Goal: Transaction & Acquisition: Purchase product/service

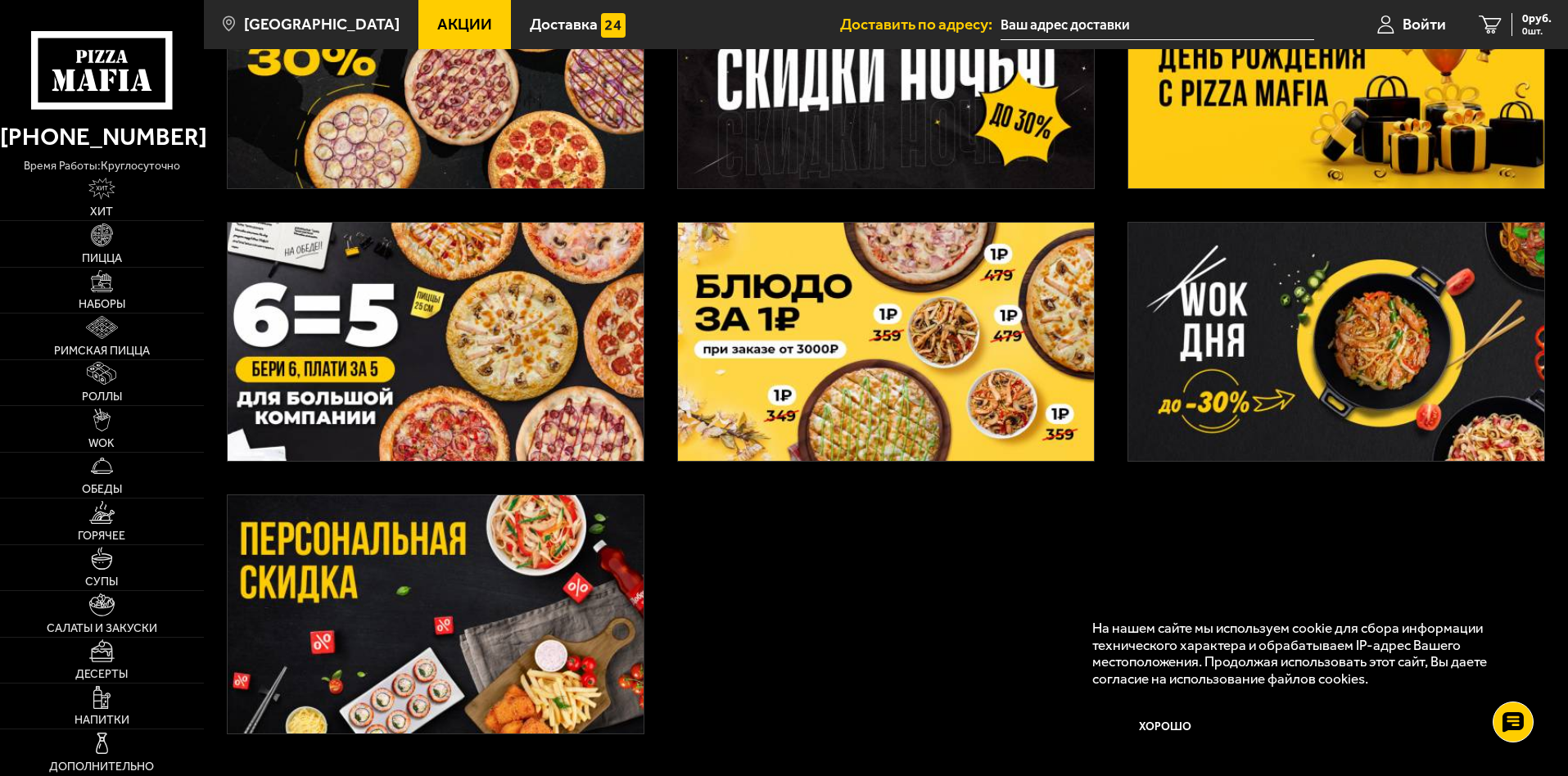
scroll to position [546, 0]
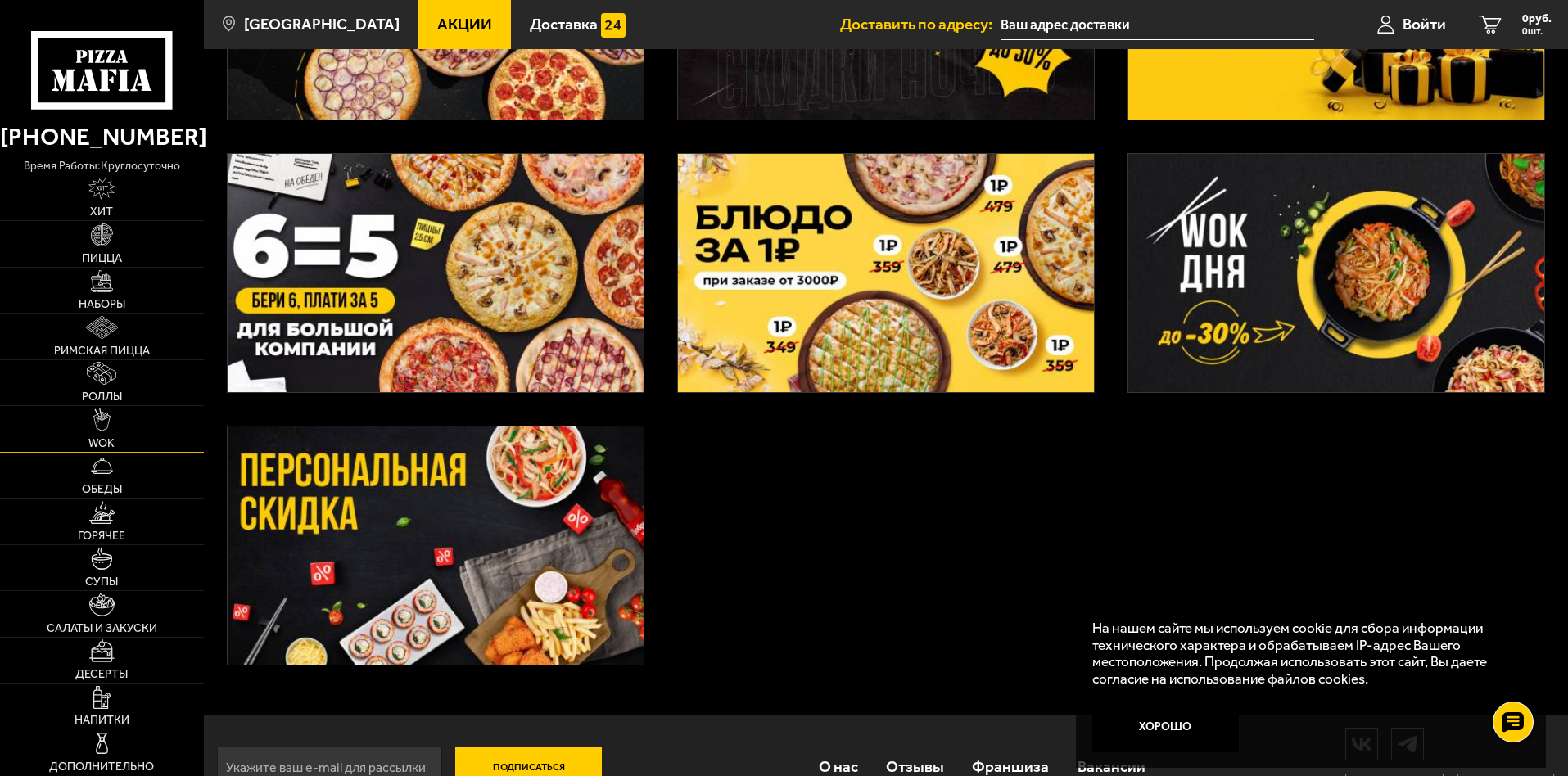
click at [50, 451] on link "WOK" at bounding box center [102, 429] width 203 height 45
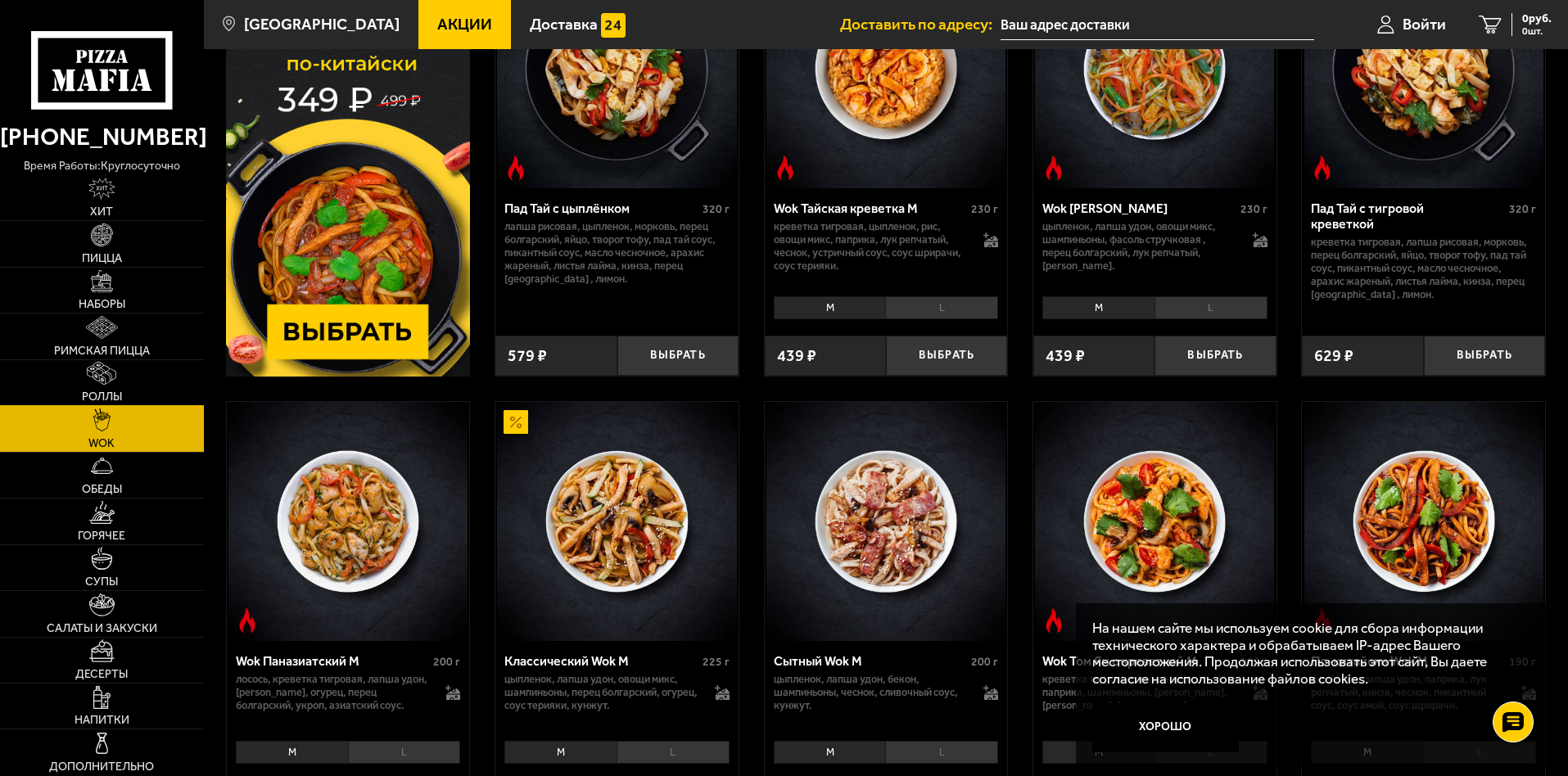
scroll to position [273, 0]
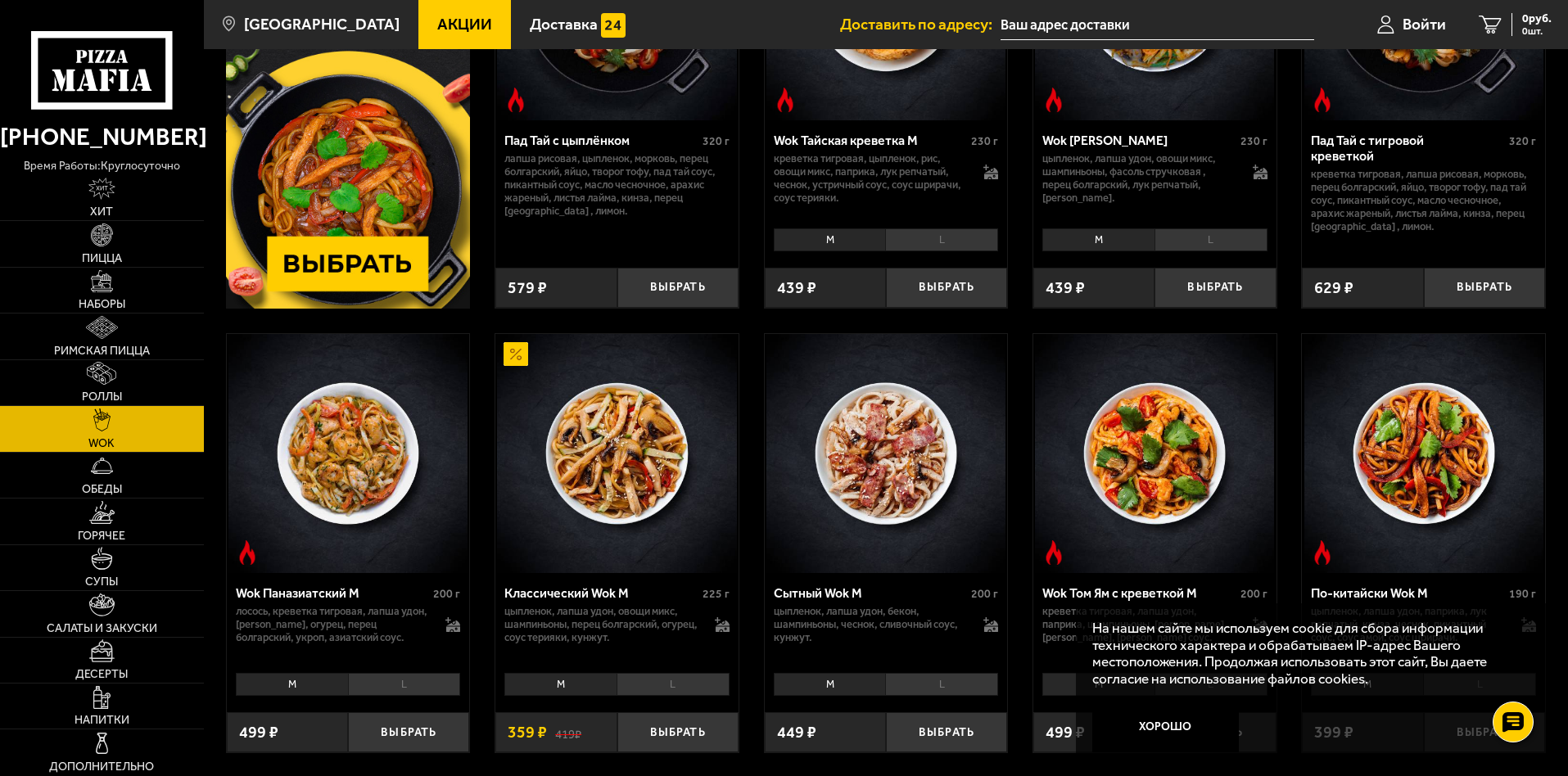
click at [1332, 102] on img at bounding box center [1424, 1] width 239 height 239
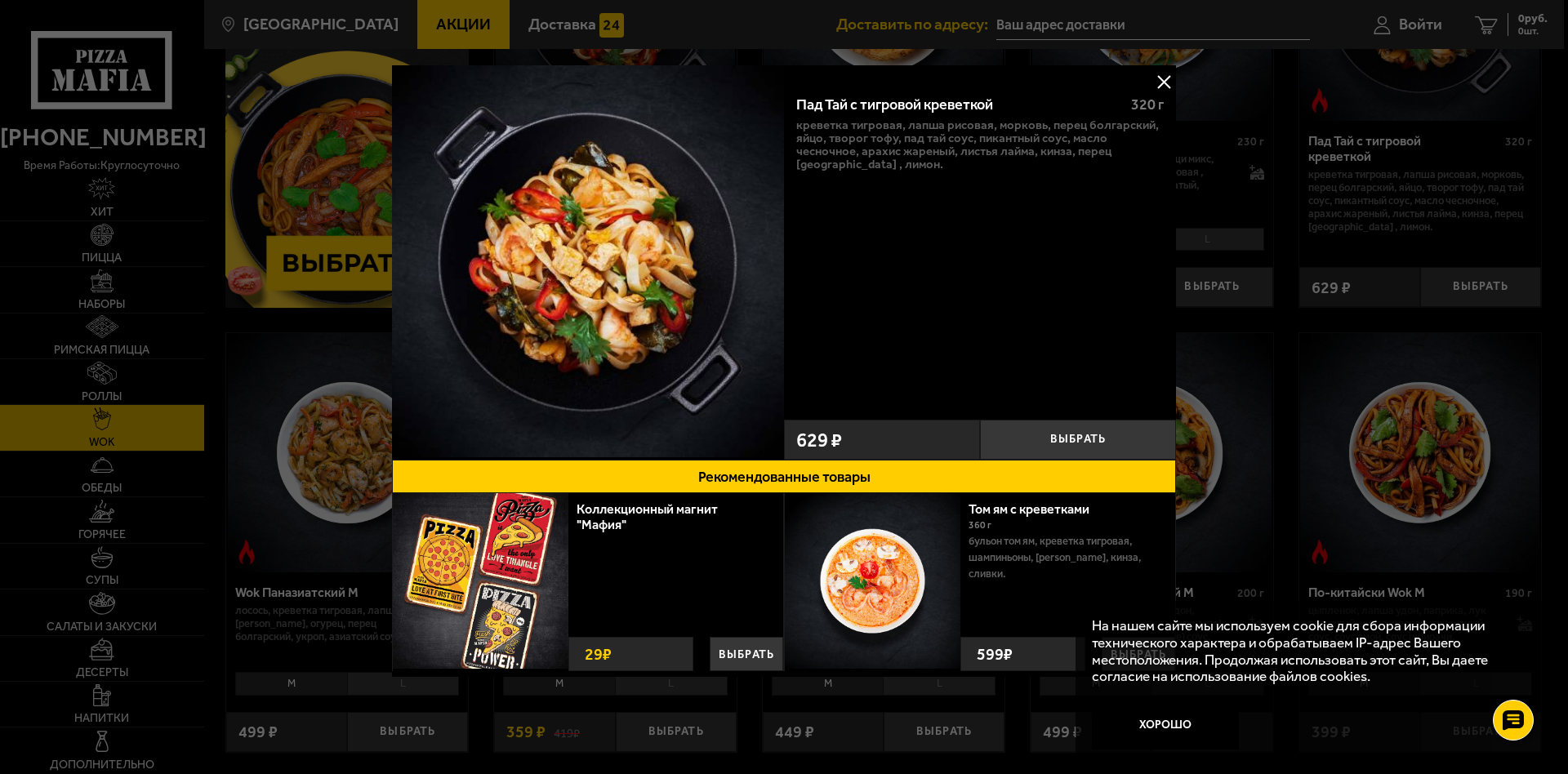
click at [263, 426] on div at bounding box center [784, 387] width 1568 height 774
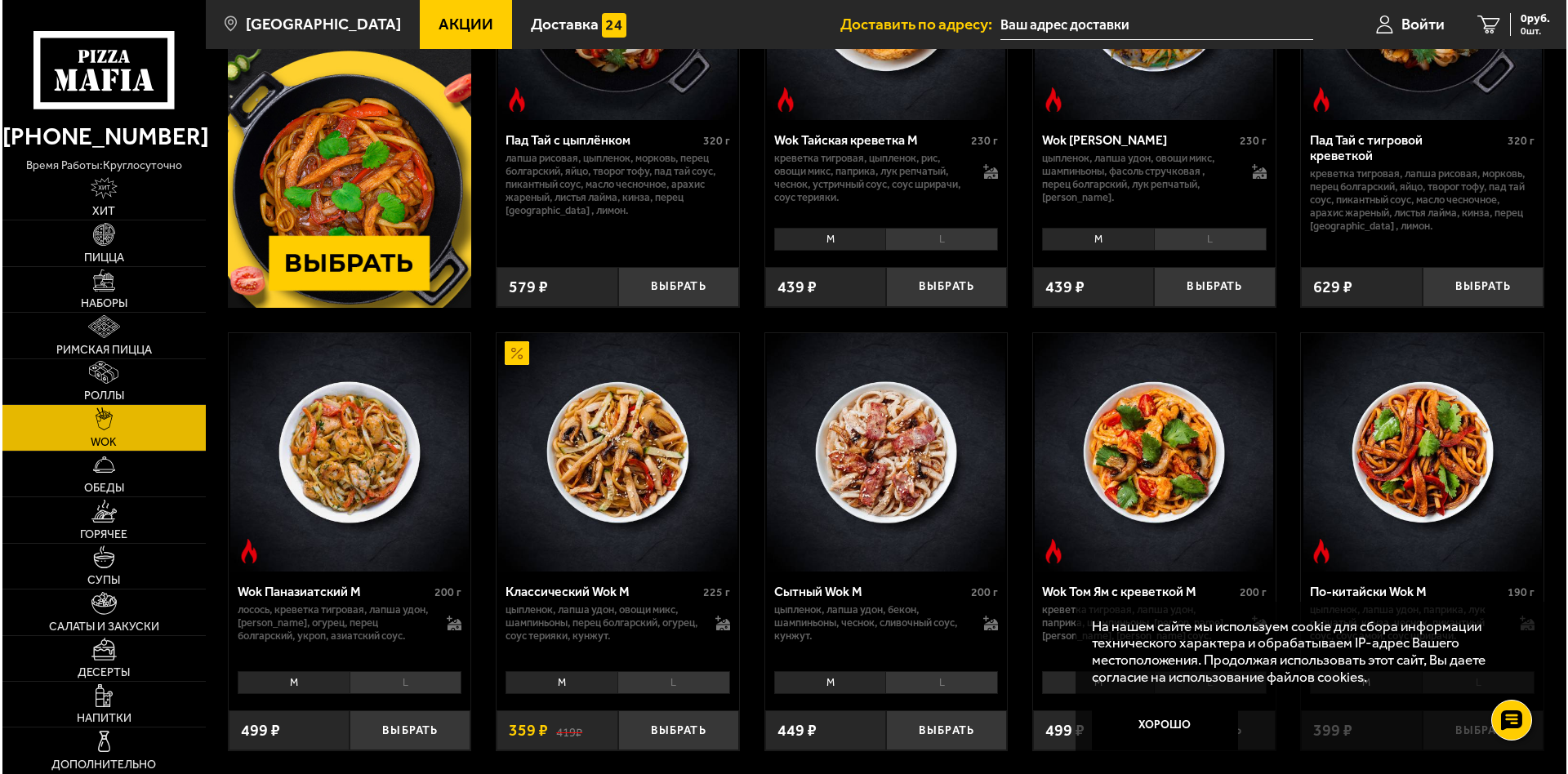
scroll to position [340, 0]
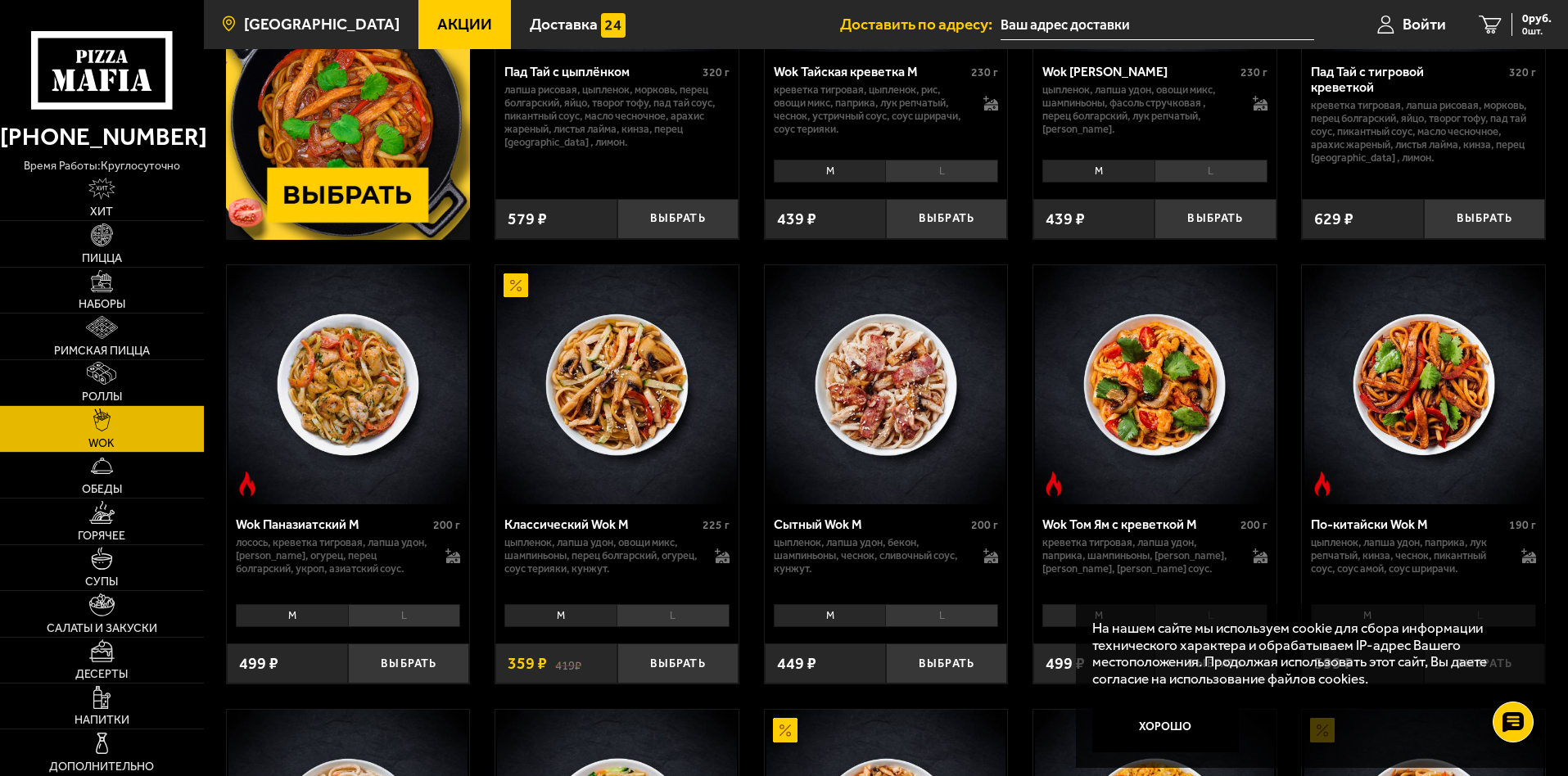
click at [340, 25] on span "[GEOGRAPHIC_DATA]" at bounding box center [321, 23] width 156 height 15
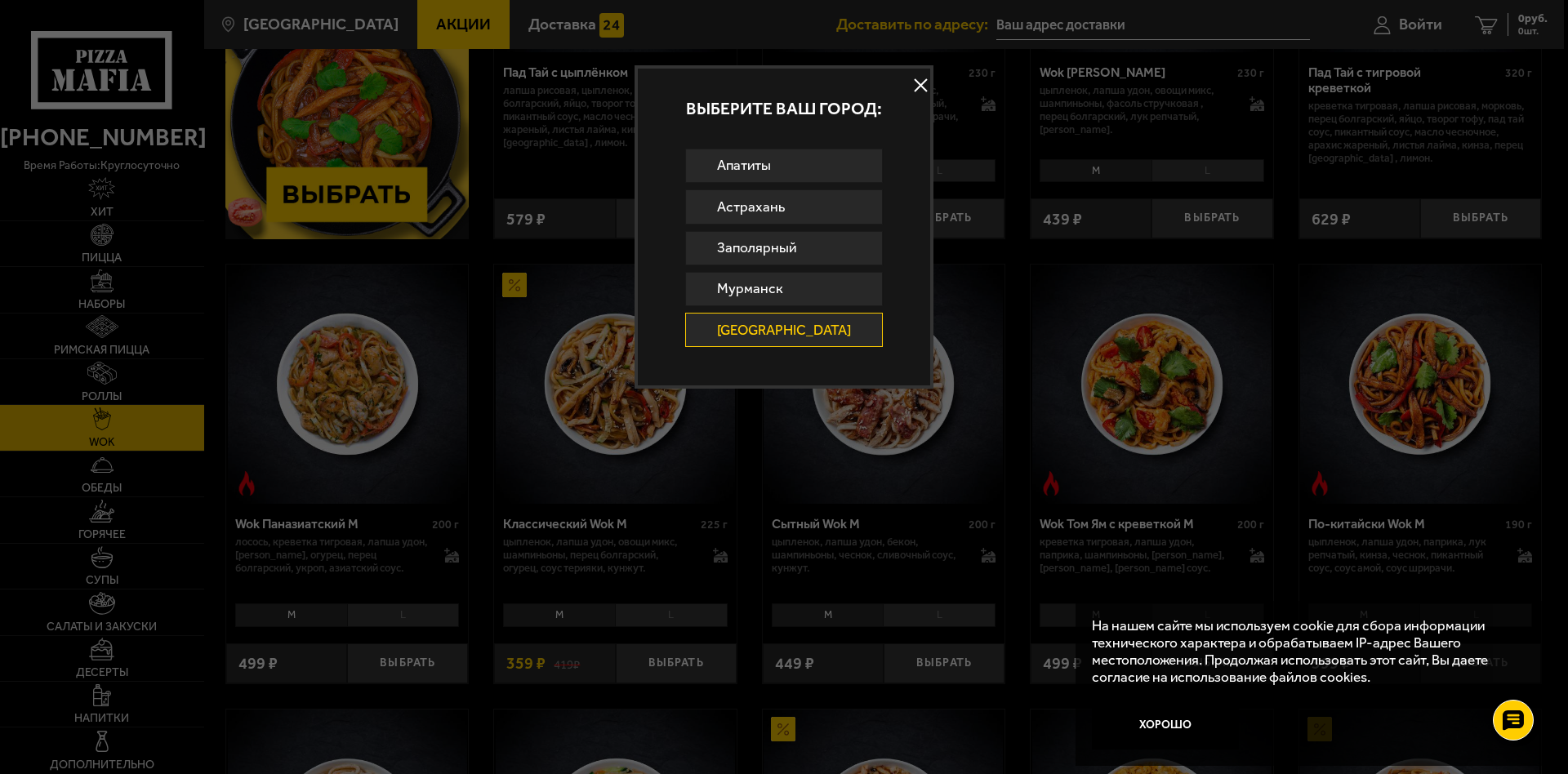
scroll to position [1396, 0]
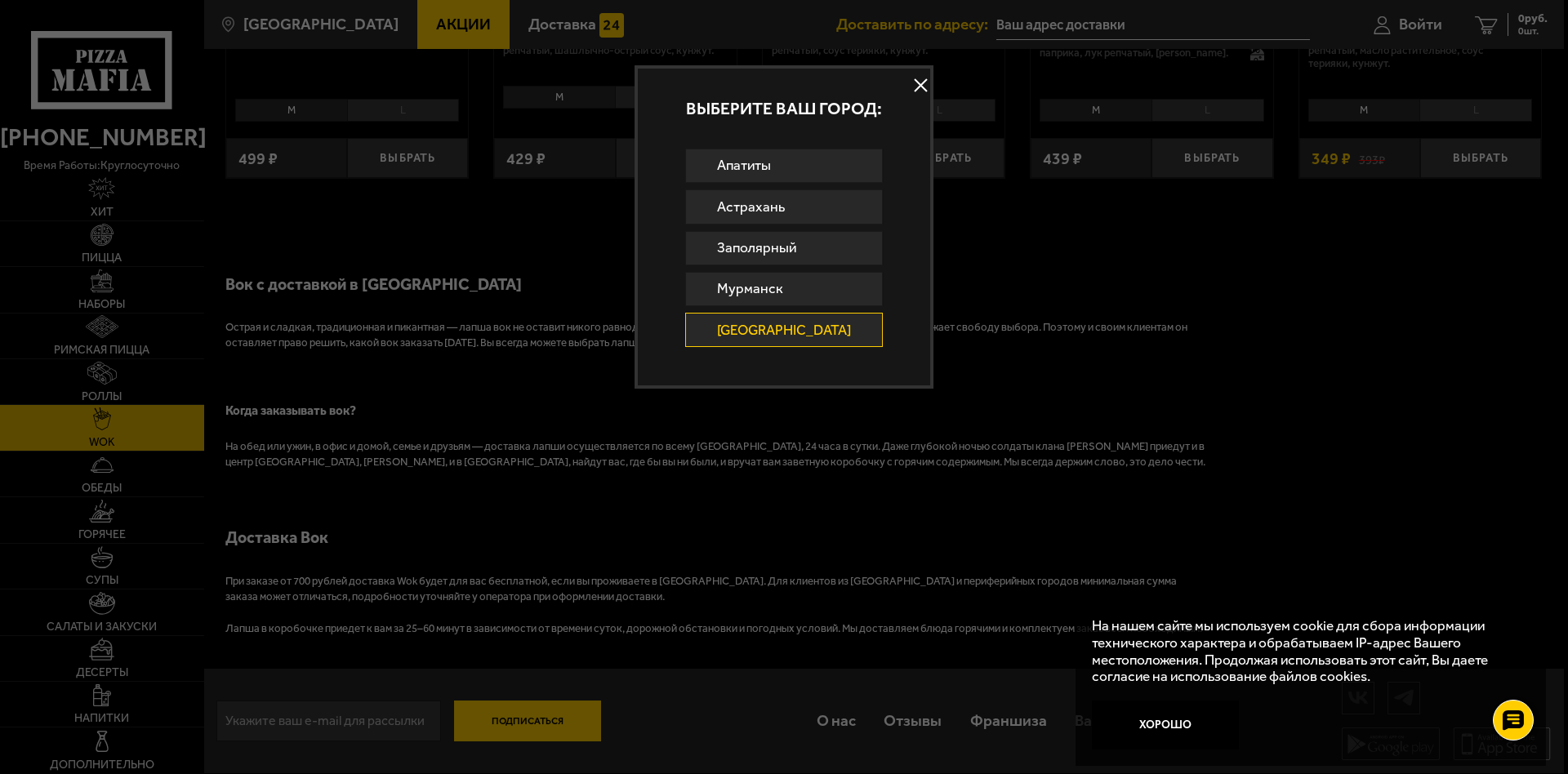
click at [506, 714] on div at bounding box center [784, 387] width 1568 height 774
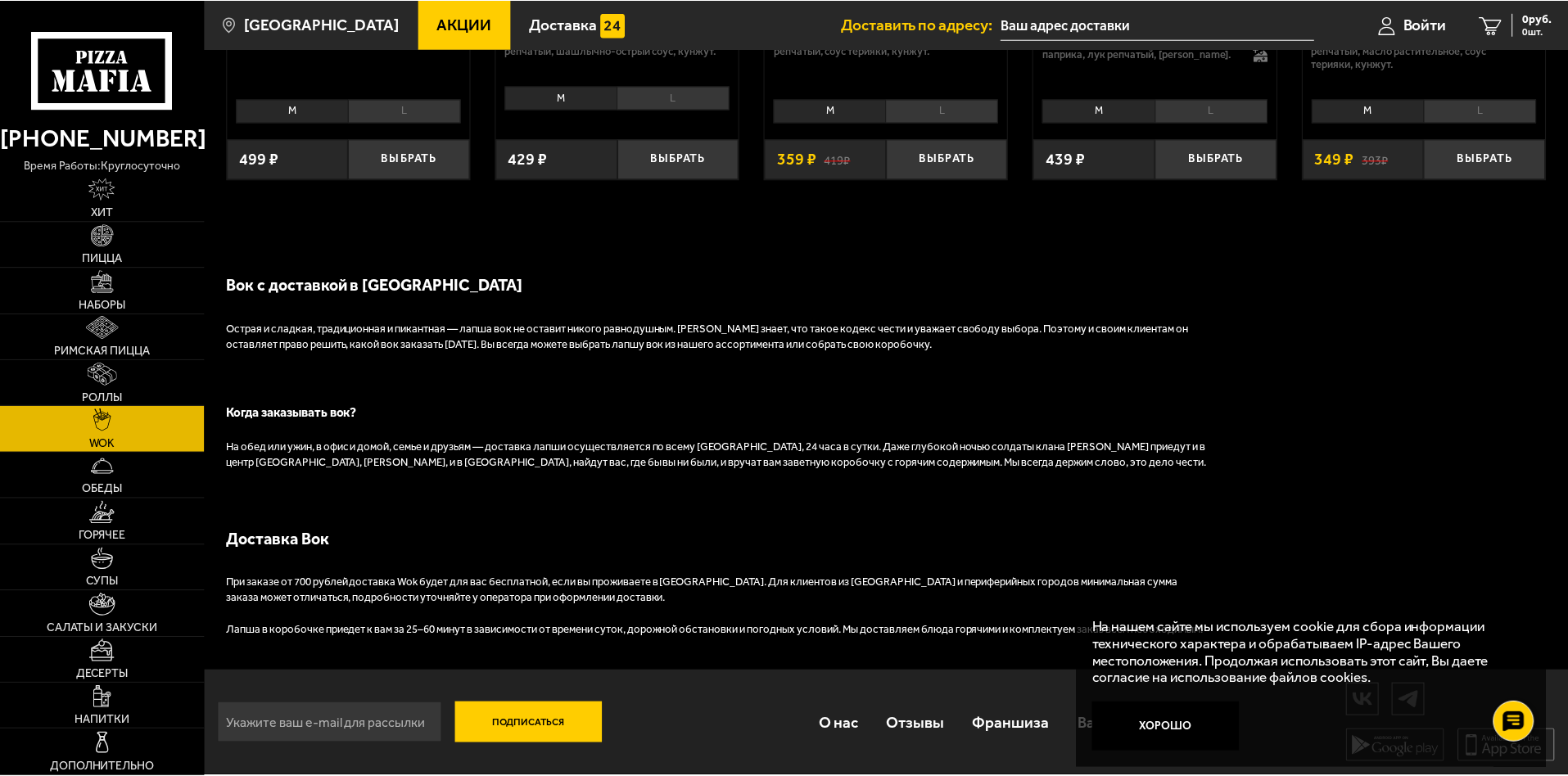
scroll to position [1394, 0]
